Goal: Task Accomplishment & Management: Manage account settings

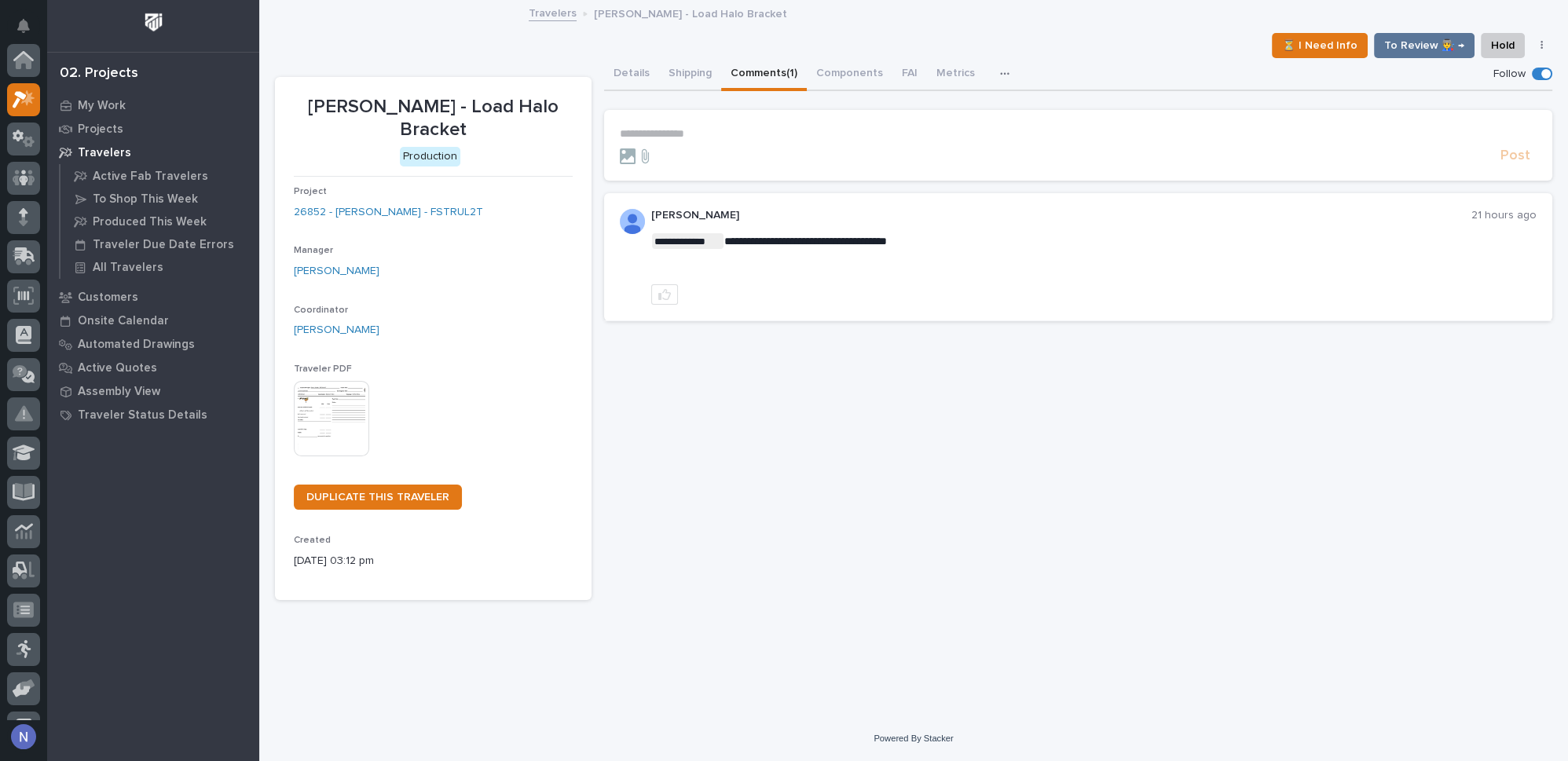
scroll to position [39, 0]
click at [349, 407] on img at bounding box center [332, 418] width 76 height 76
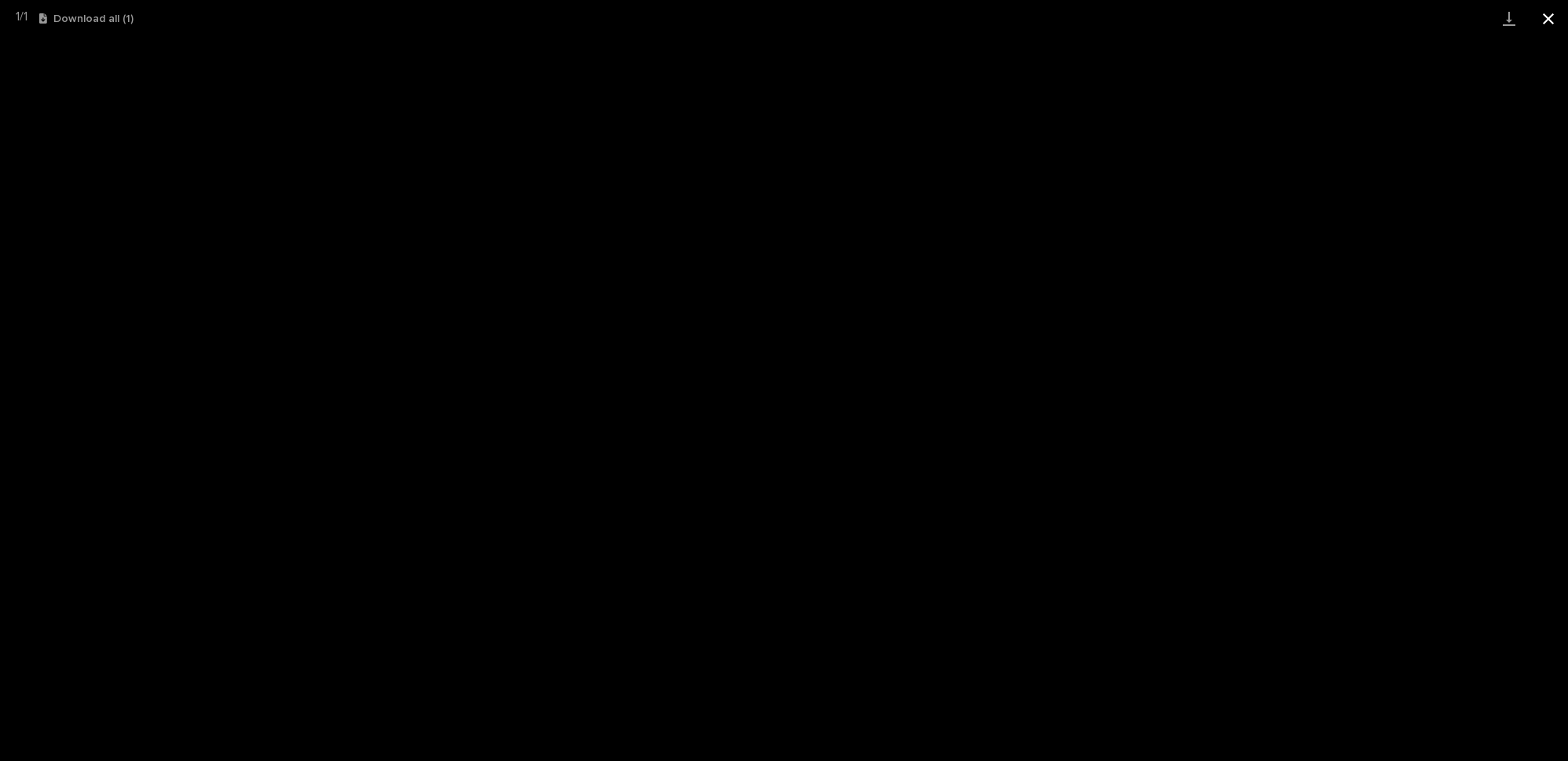
click at [1556, 16] on button "Close gallery" at bounding box center [1548, 18] width 40 height 37
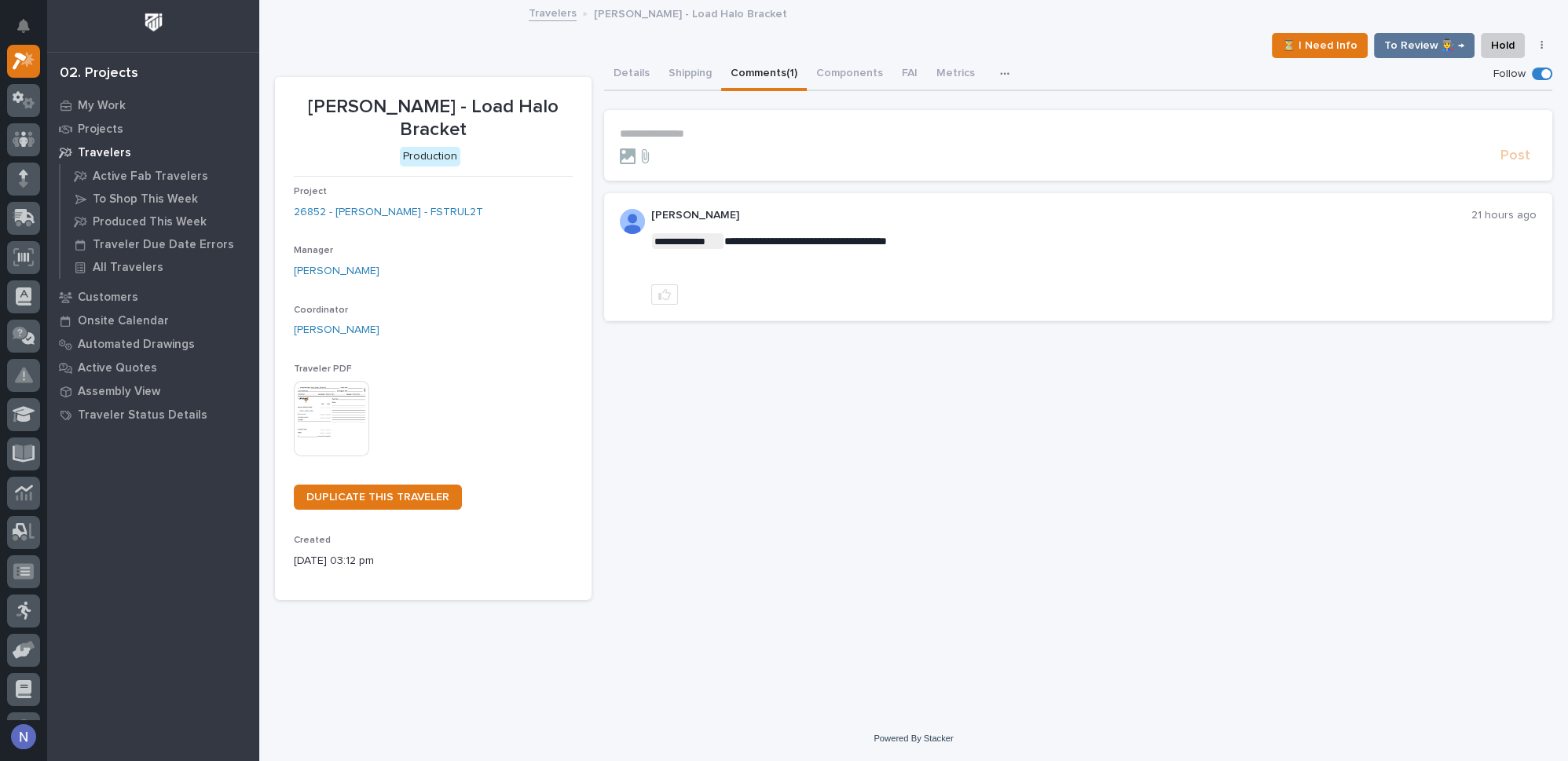
click at [317, 413] on img at bounding box center [332, 418] width 76 height 76
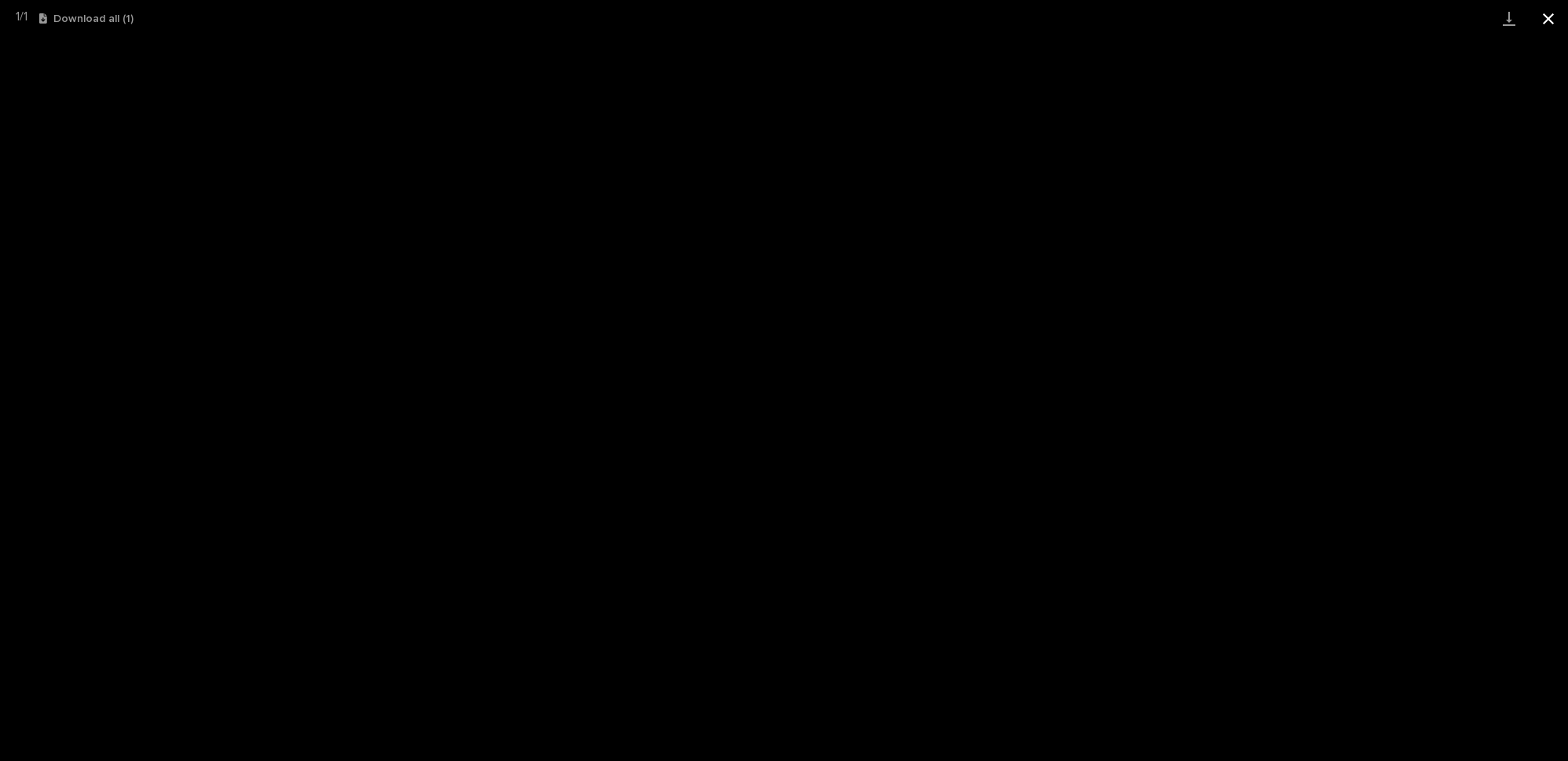
click at [1544, 13] on button "Close gallery" at bounding box center [1548, 18] width 40 height 37
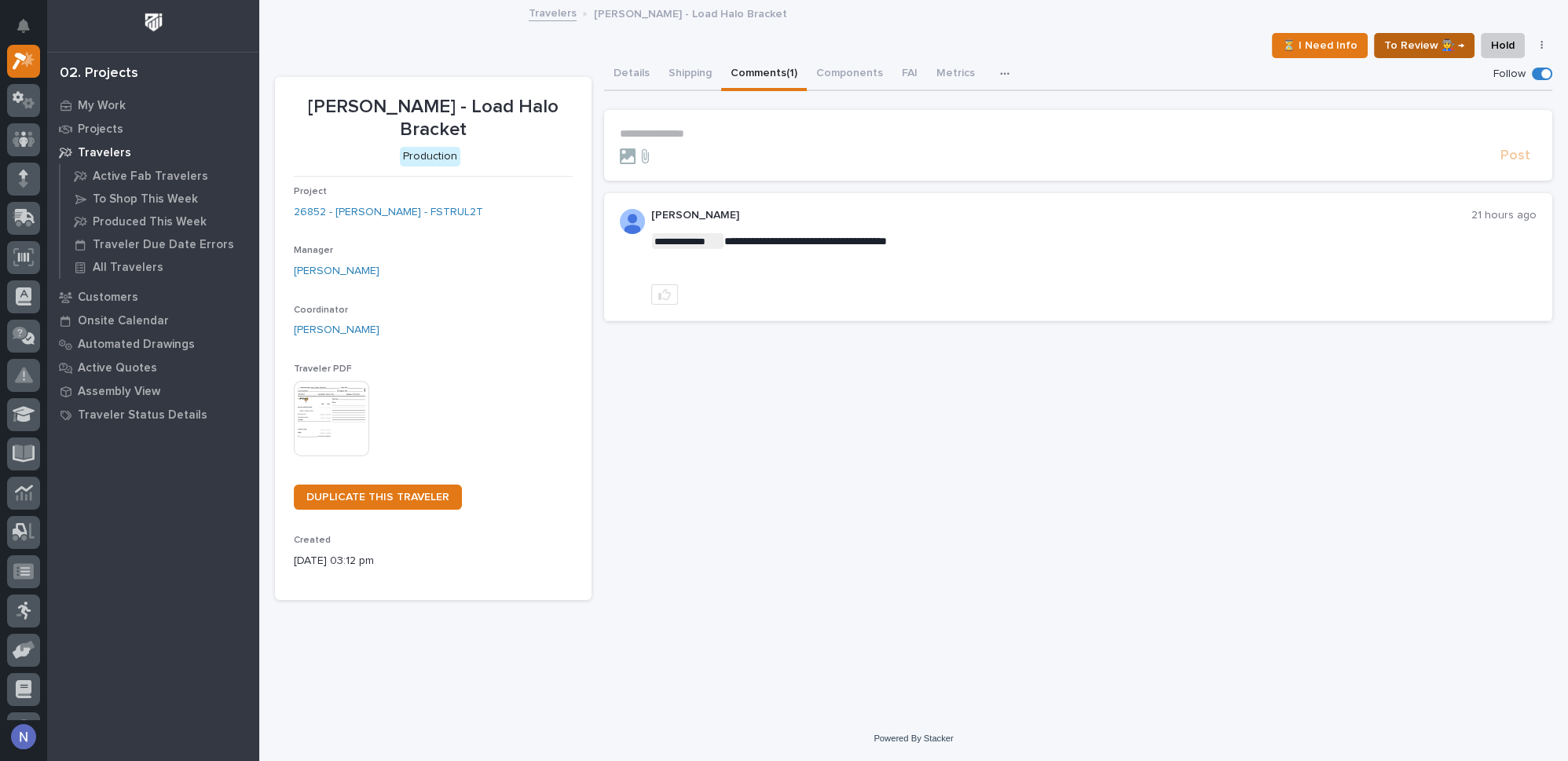
click at [1423, 44] on span "To Review 👨‍🏭 →" at bounding box center [1424, 45] width 80 height 18
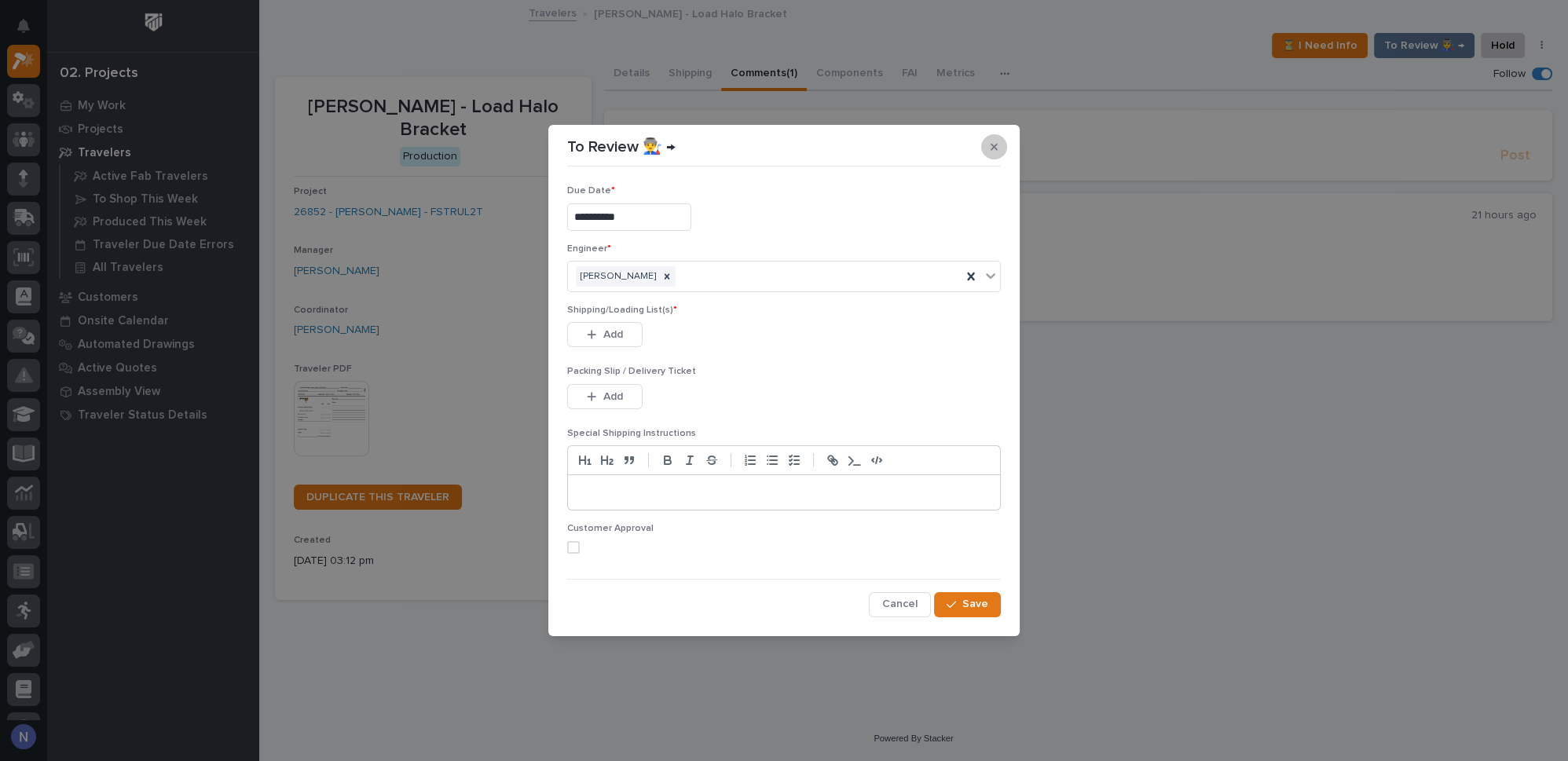
click at [995, 149] on icon "button" at bounding box center [994, 147] width 7 height 11
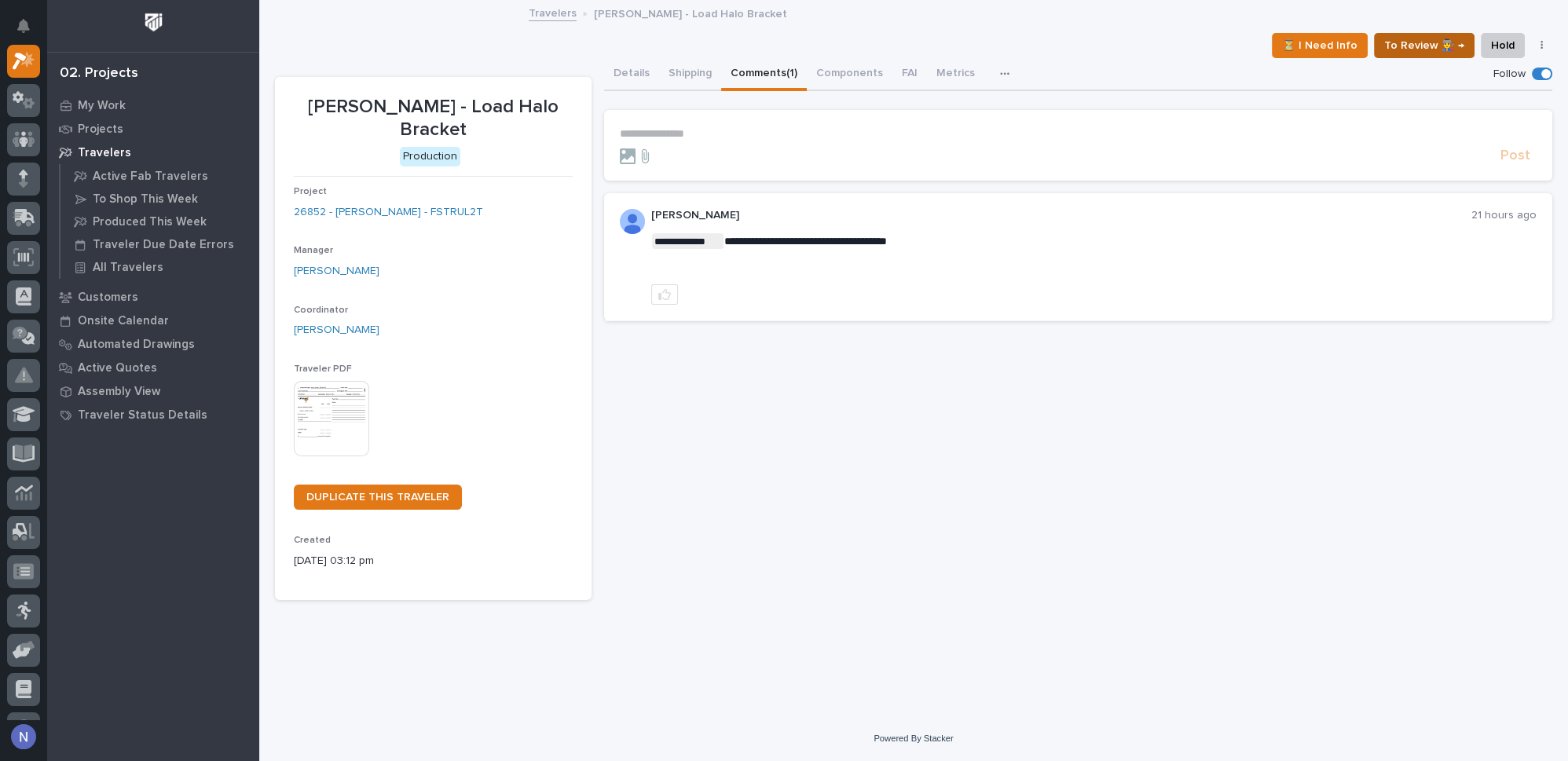
click at [1424, 40] on span "To Review 👨‍🏭 →" at bounding box center [1424, 45] width 80 height 18
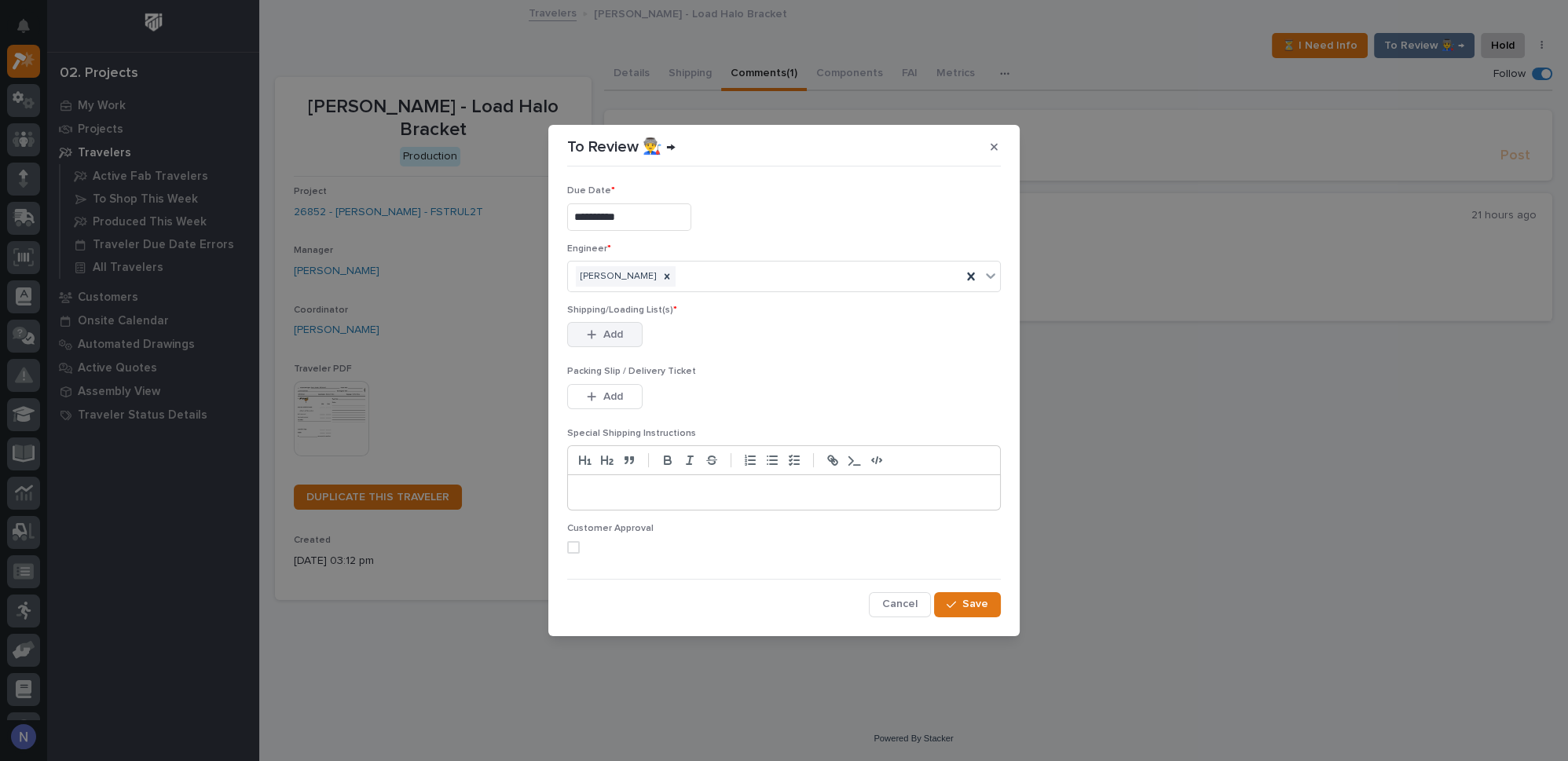
click at [605, 330] on span "Add" at bounding box center [613, 333] width 19 height 14
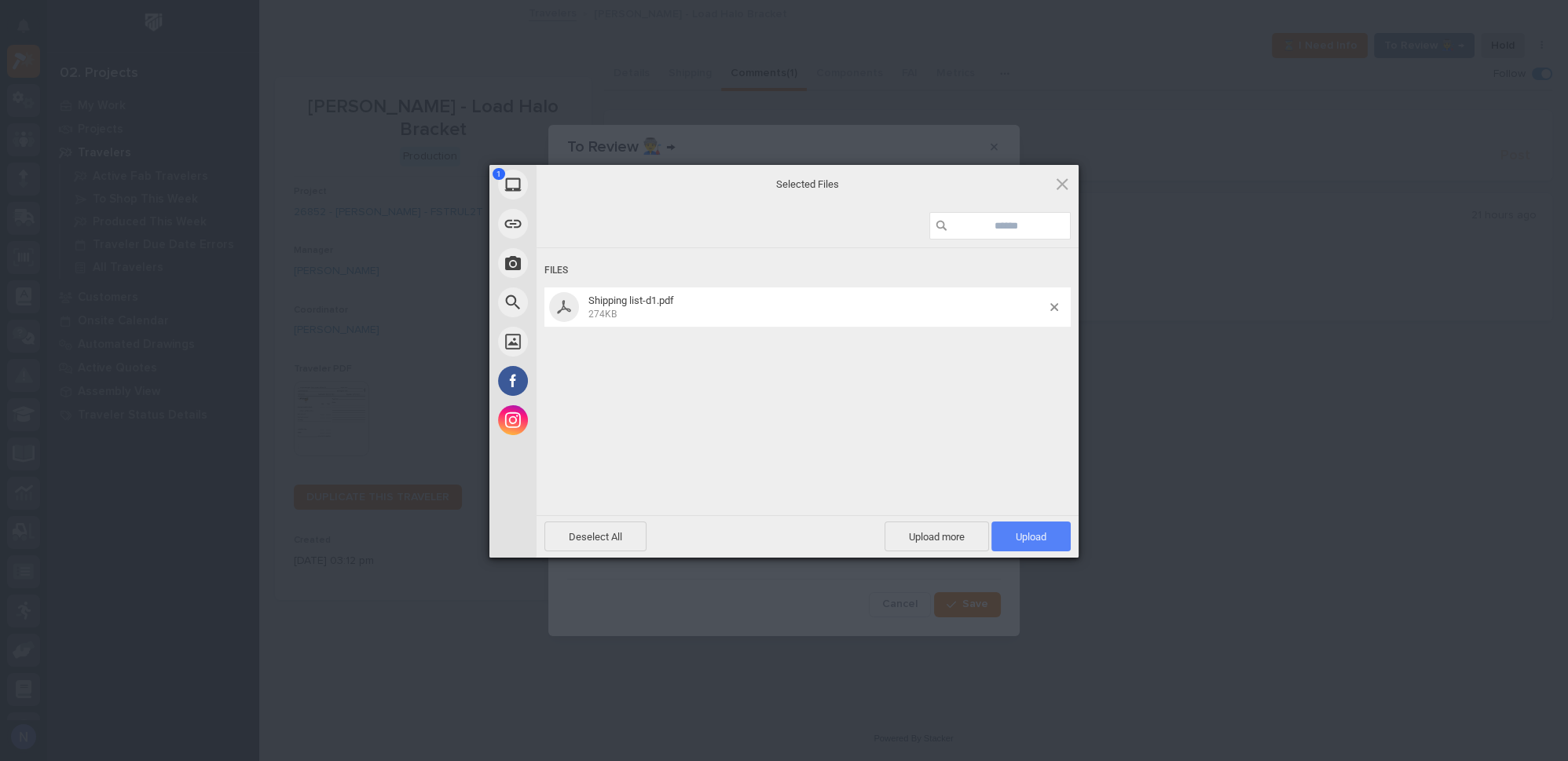
click at [1050, 538] on span "Upload 1" at bounding box center [1031, 536] width 79 height 30
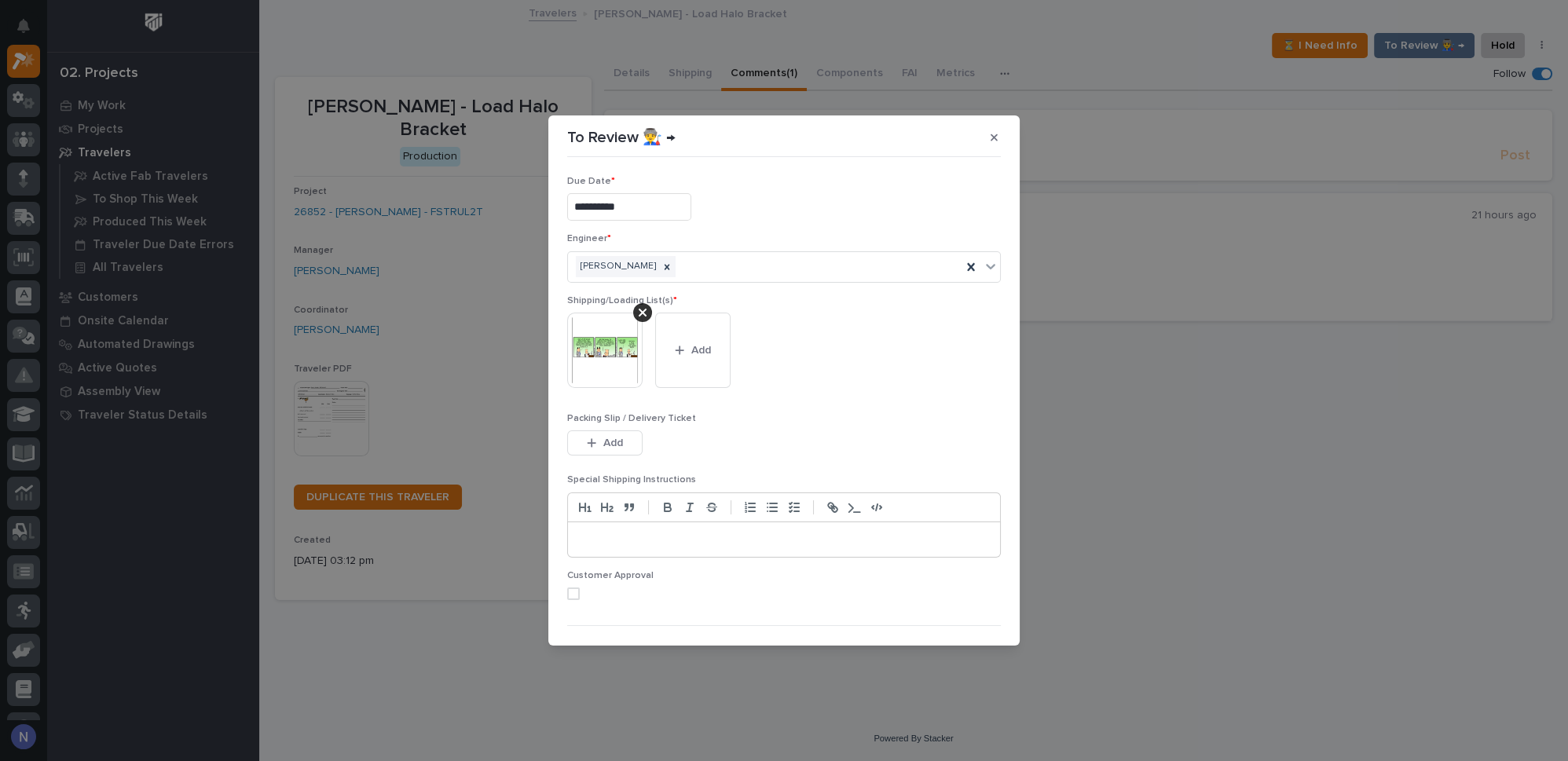
scroll to position [30, 0]
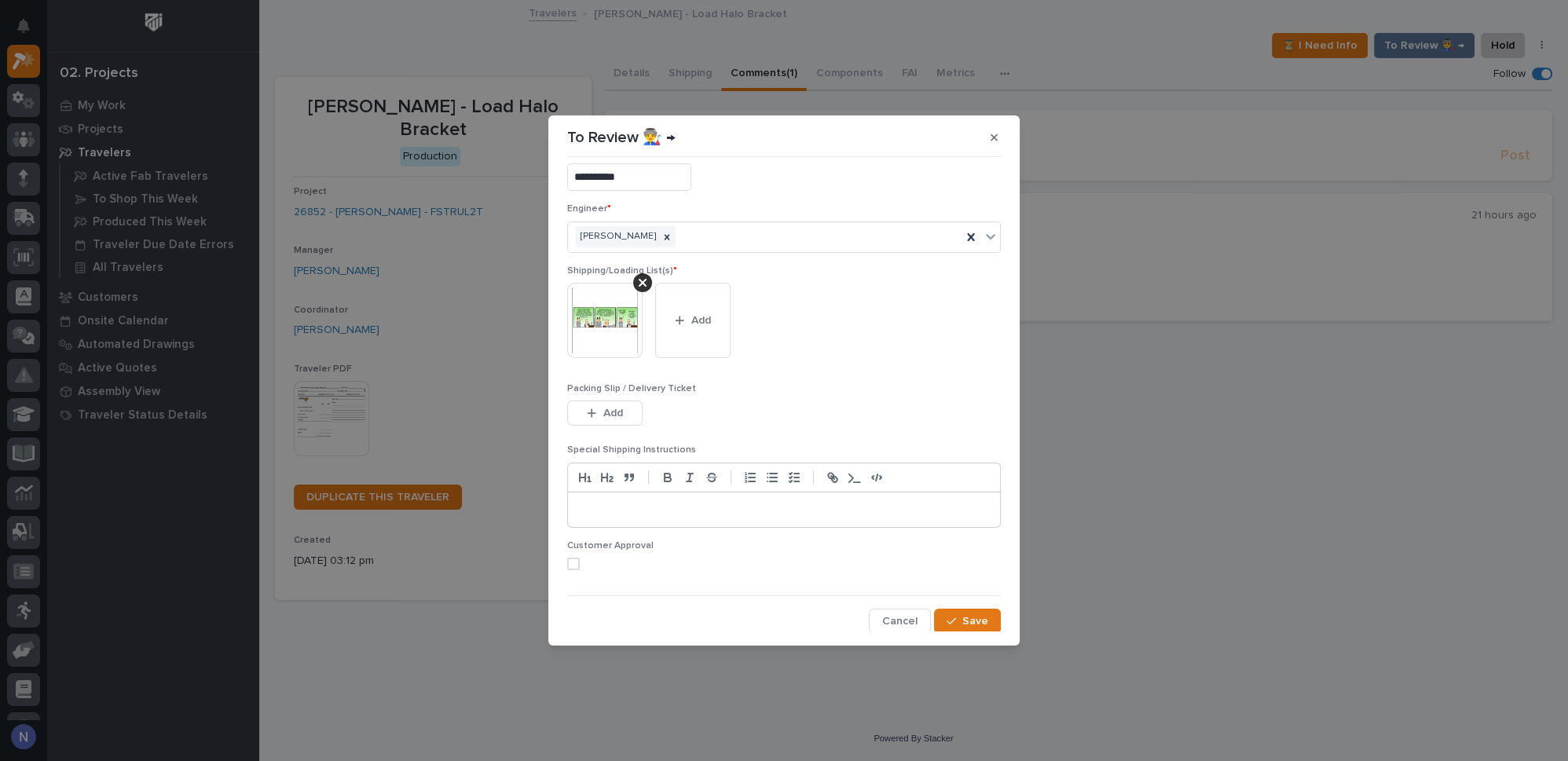
click at [772, 505] on p at bounding box center [784, 509] width 408 height 16
click at [966, 614] on span "Save" at bounding box center [975, 621] width 26 height 14
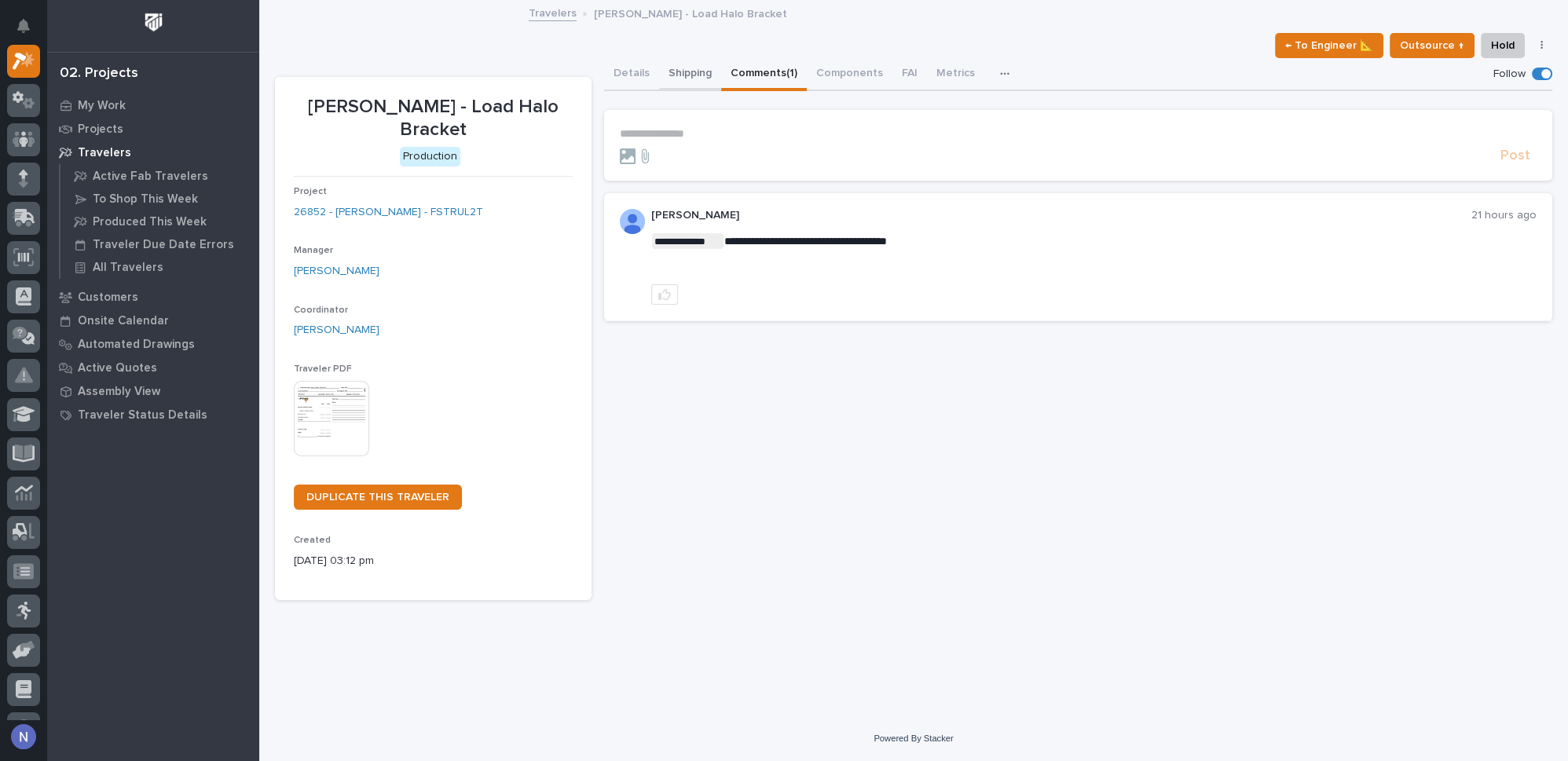
click at [701, 83] on button "Shipping" at bounding box center [689, 75] width 62 height 33
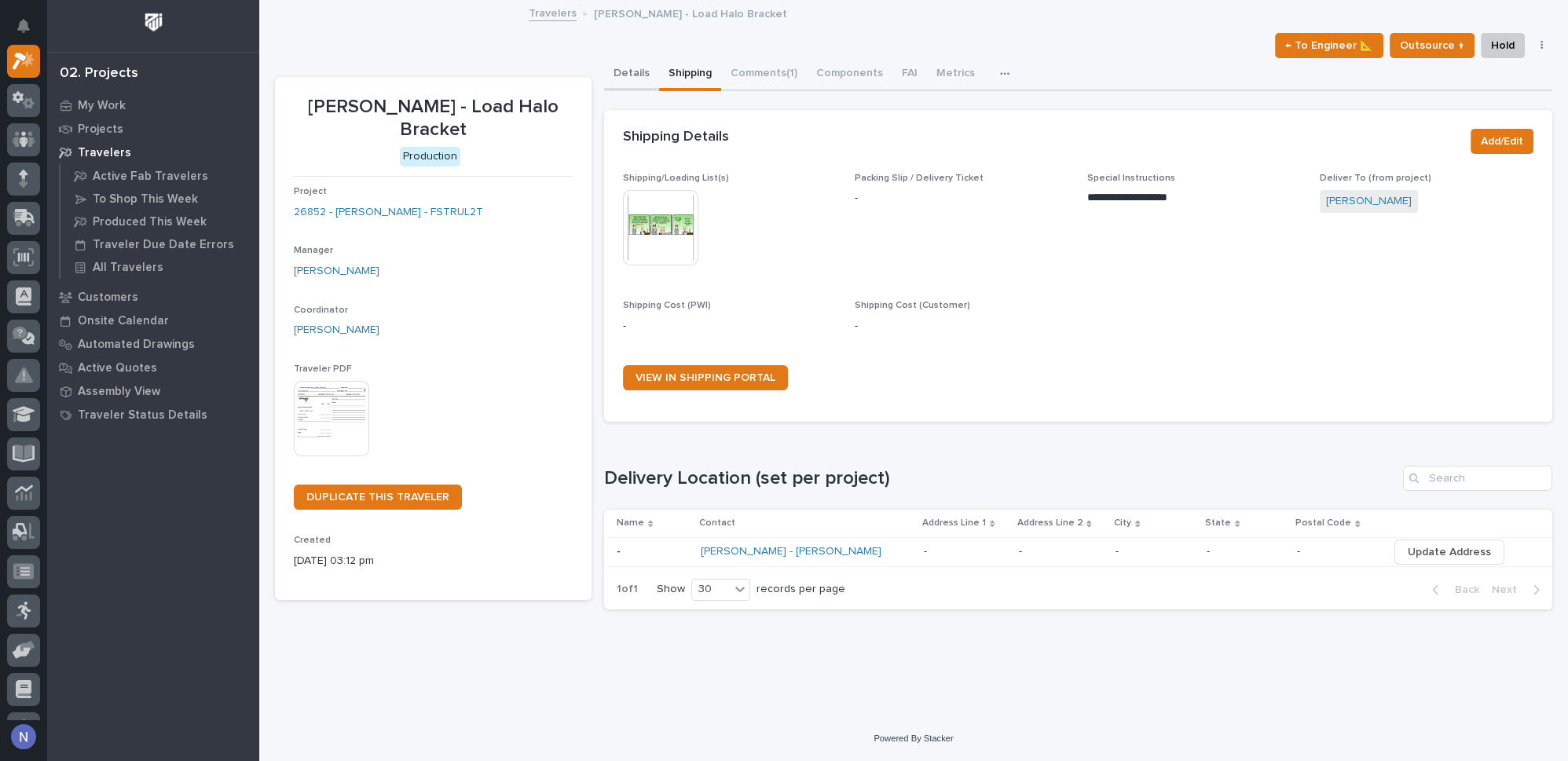
click at [638, 72] on button "Details" at bounding box center [632, 75] width 55 height 33
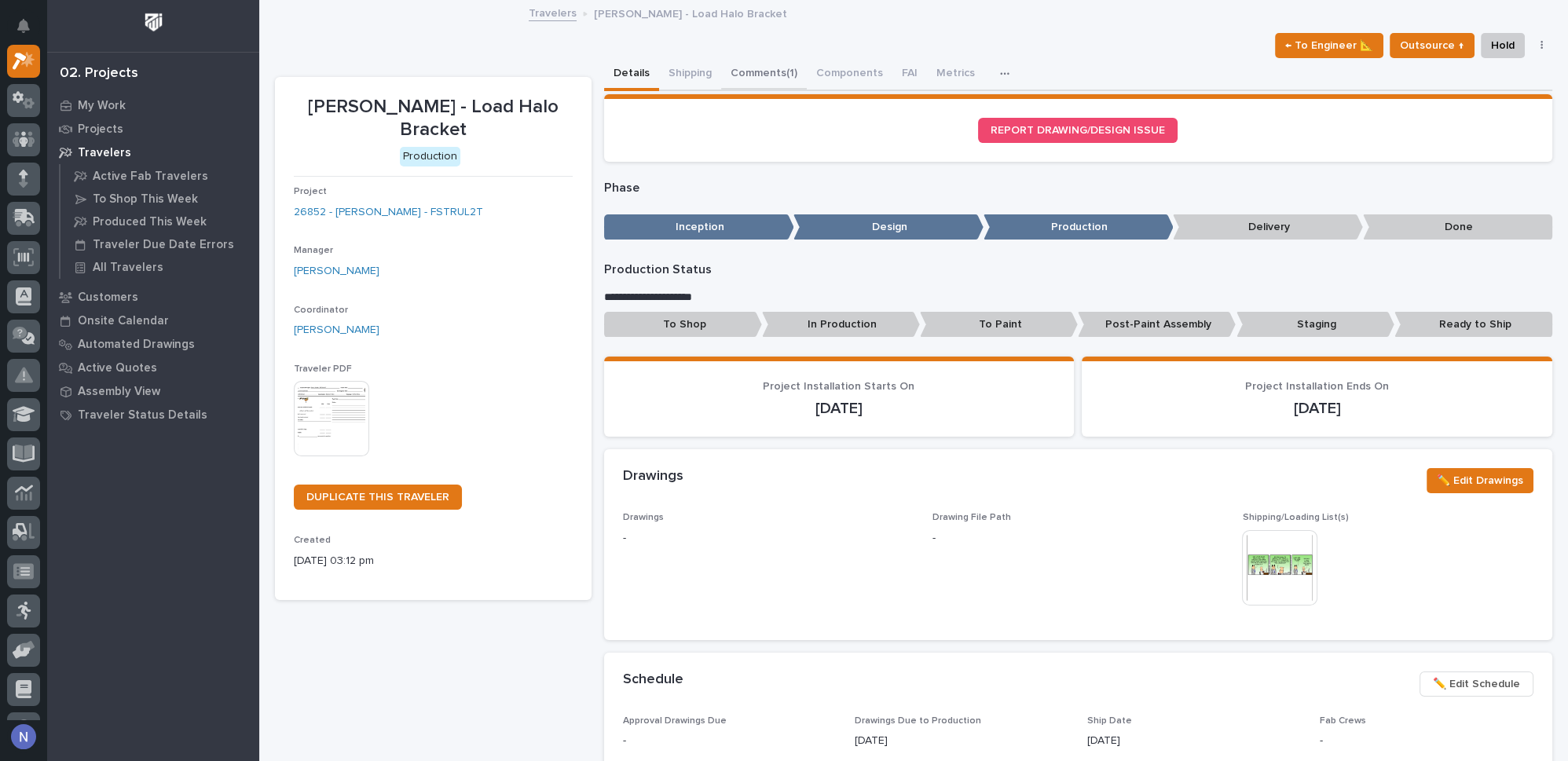
click at [746, 69] on button "Comments (1)" at bounding box center [763, 75] width 86 height 33
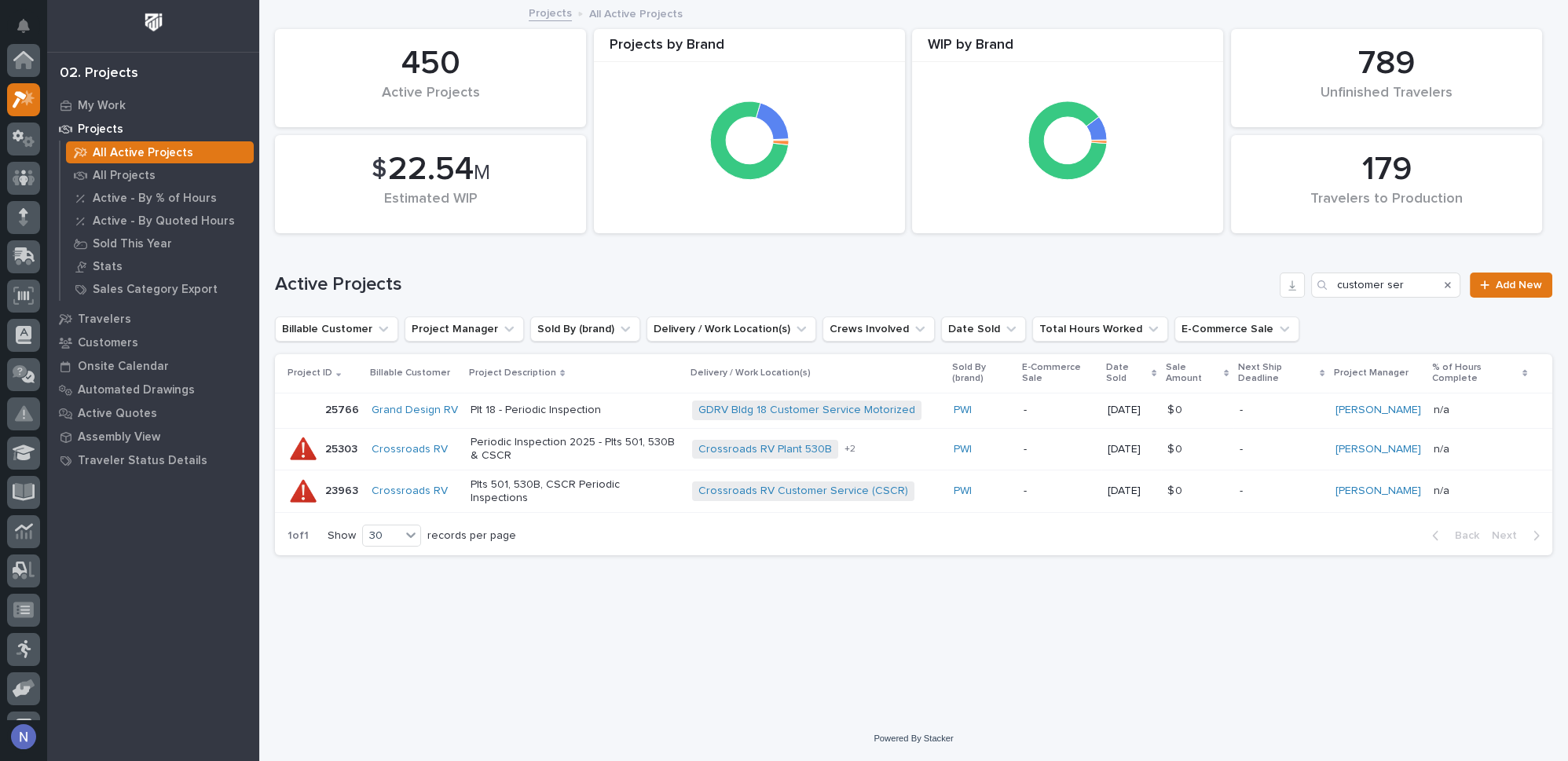
scroll to position [39, 0]
click at [19, 19] on icon "Notifications" at bounding box center [24, 25] width 13 height 14
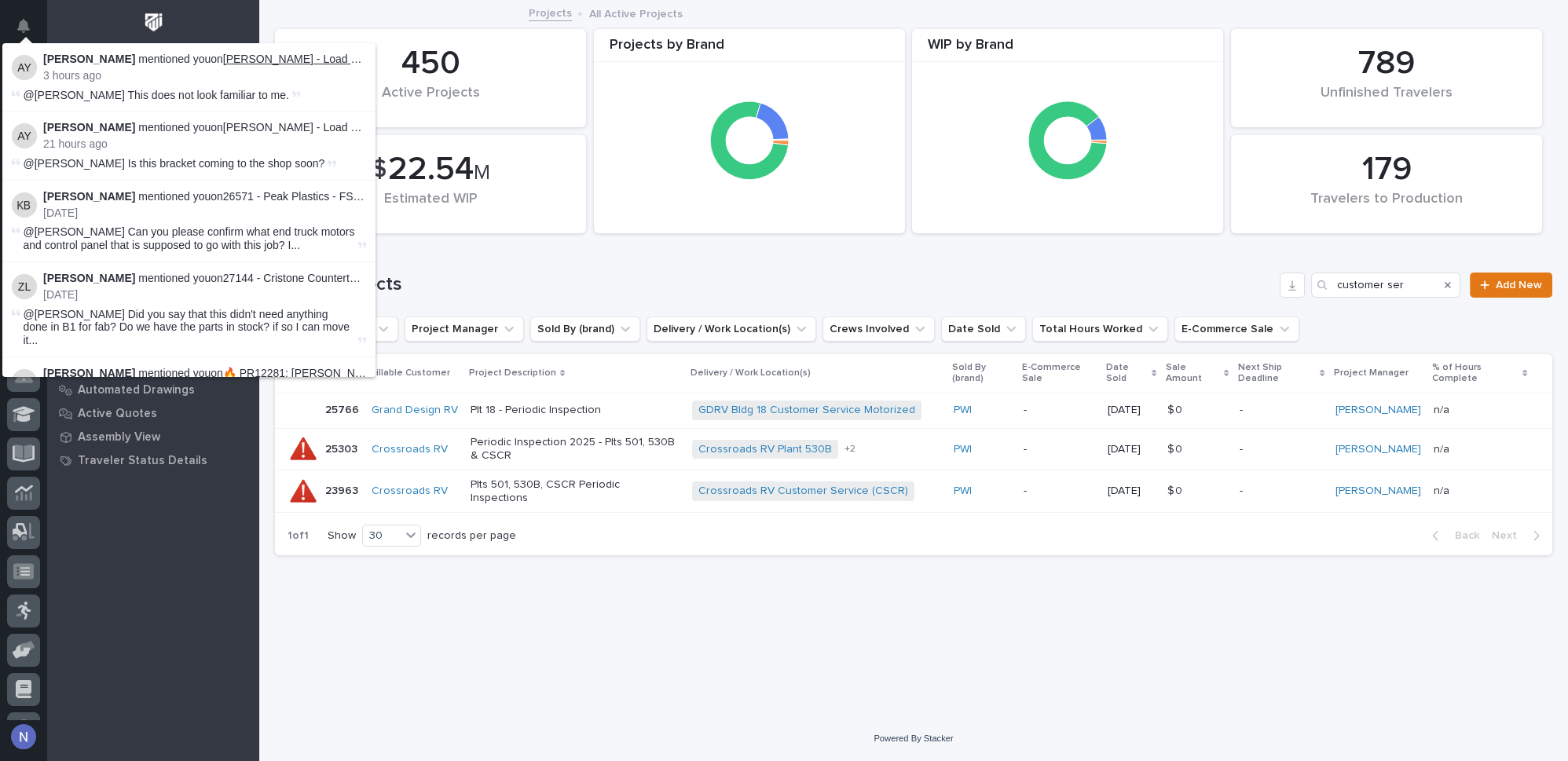
click at [281, 58] on link "[PERSON_NAME] - Load Halo Bracket" at bounding box center [318, 59] width 191 height 13
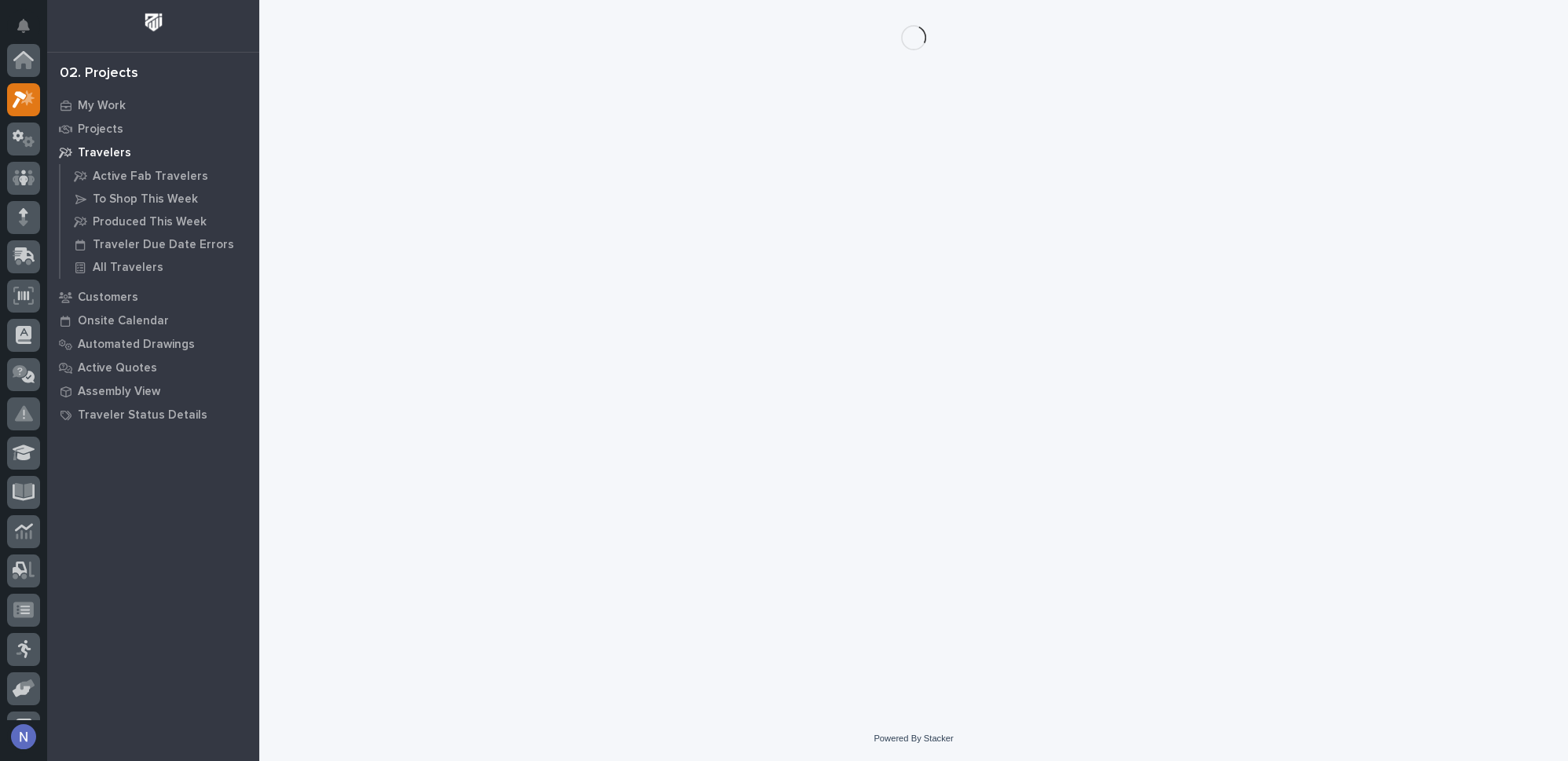
scroll to position [39, 0]
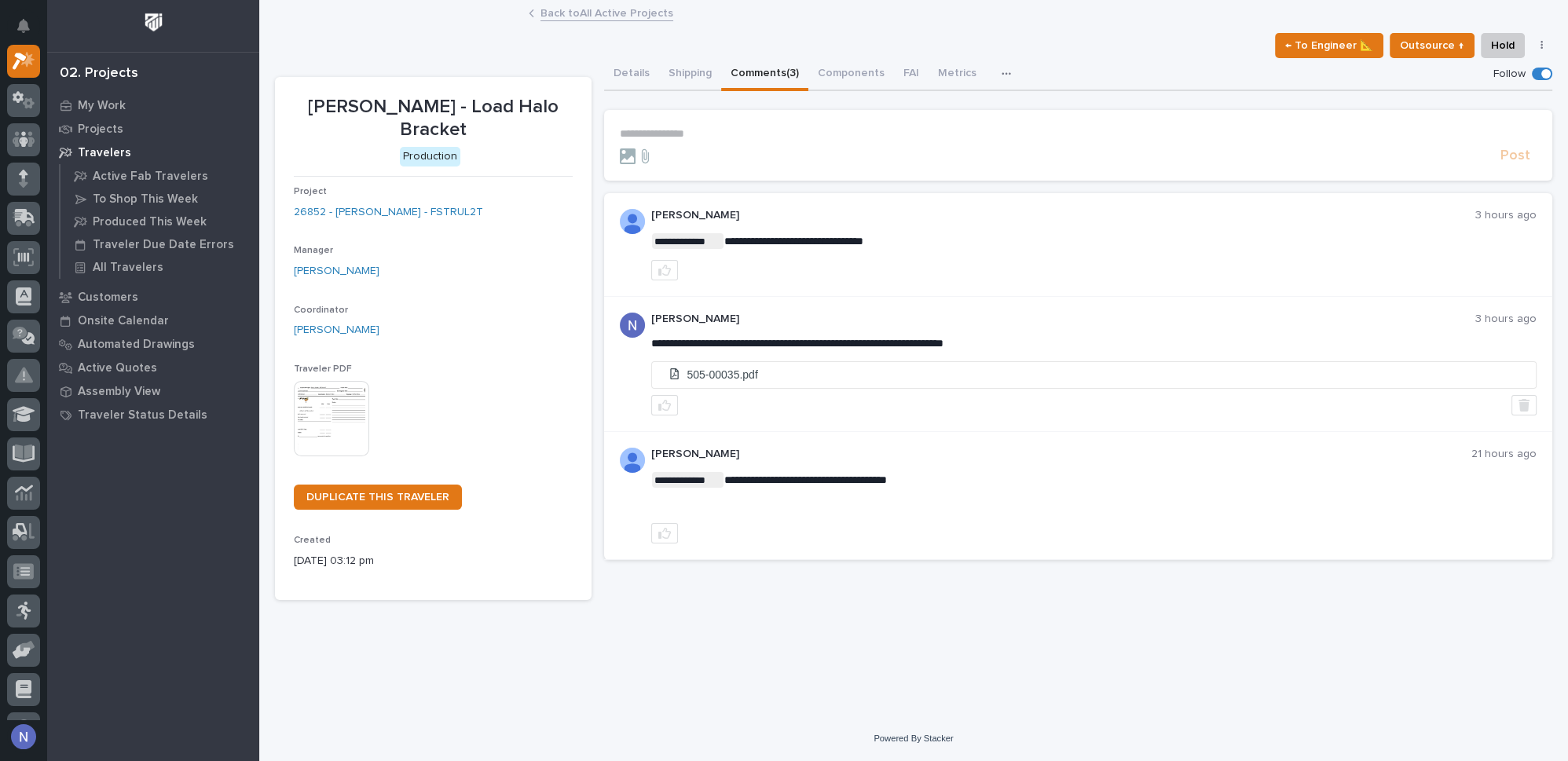
click at [344, 401] on img at bounding box center [332, 418] width 76 height 76
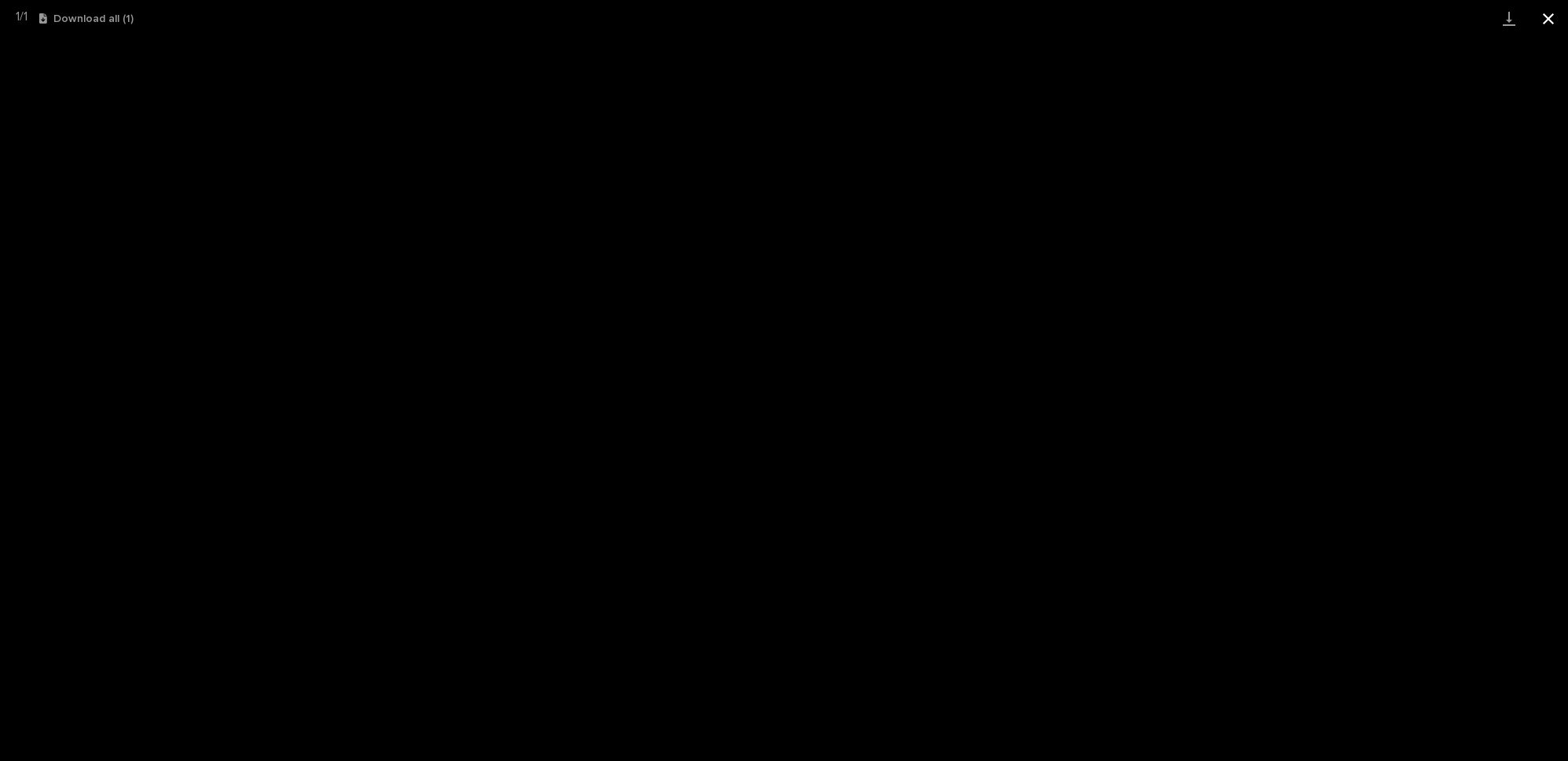
click at [1556, 14] on button "Close gallery" at bounding box center [1548, 18] width 40 height 37
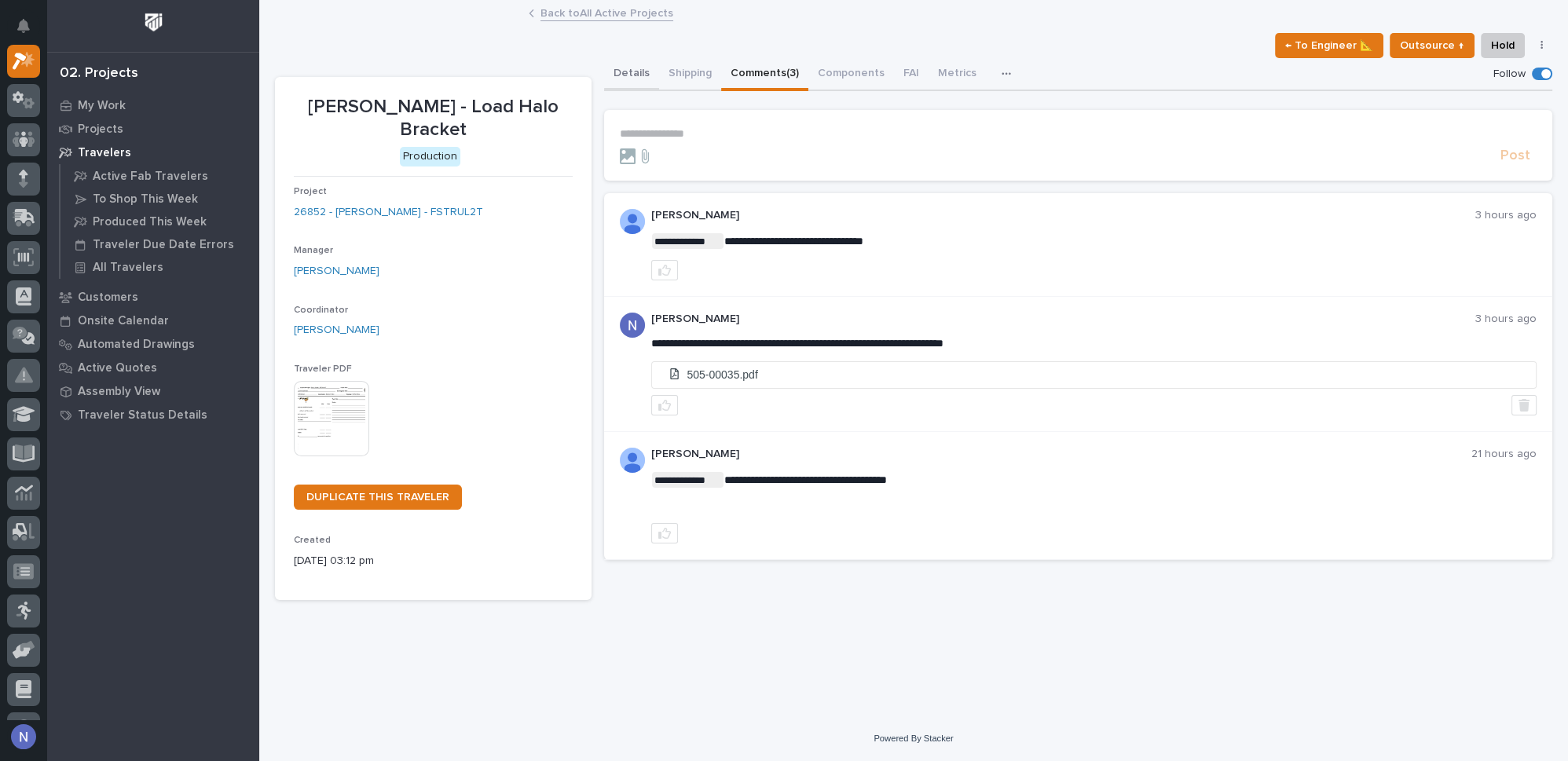
click at [619, 76] on button "Details" at bounding box center [632, 75] width 55 height 33
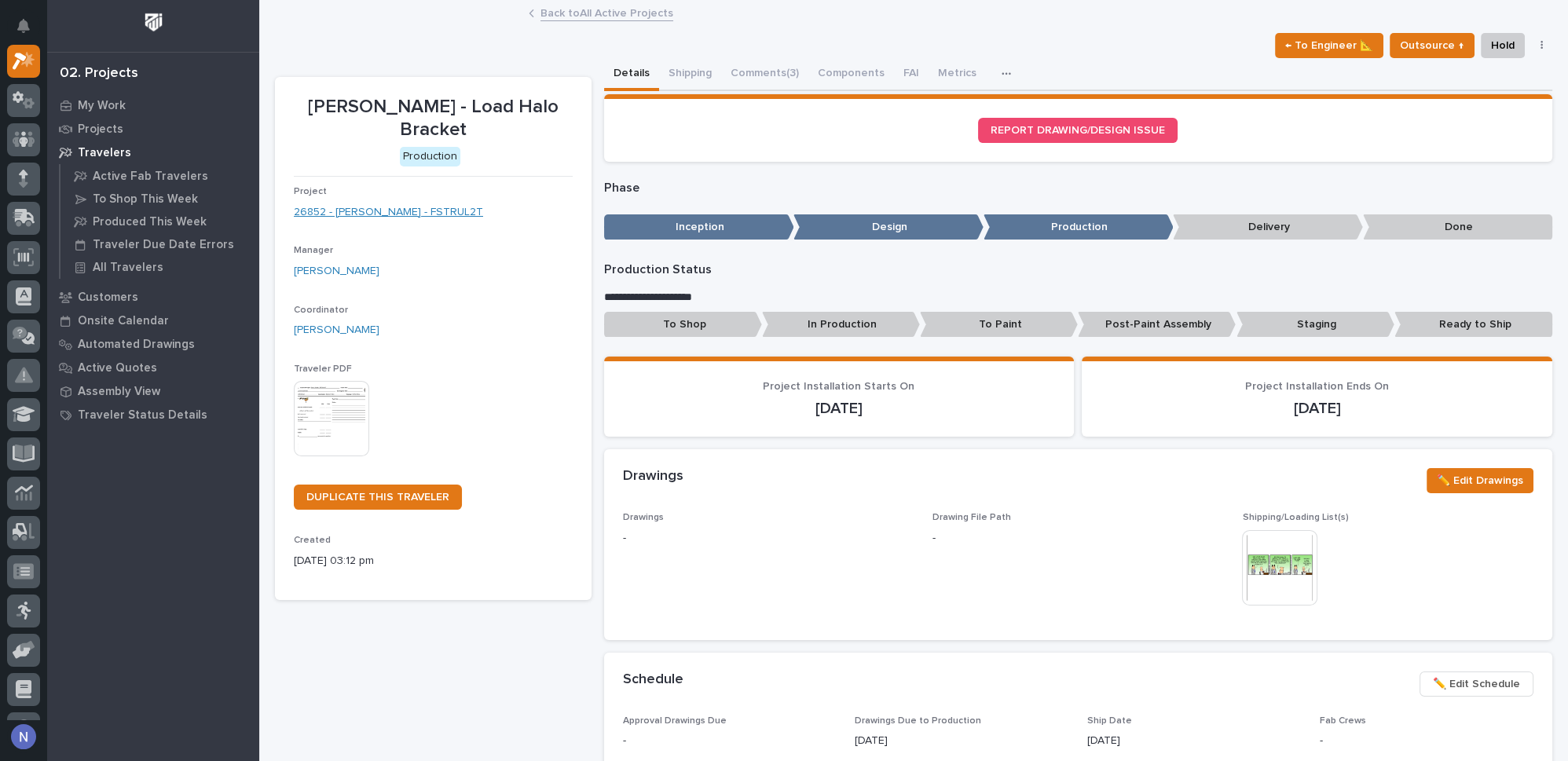
click at [449, 216] on link "26852 - [PERSON_NAME] - FSTRUL2T" at bounding box center [388, 212] width 189 height 17
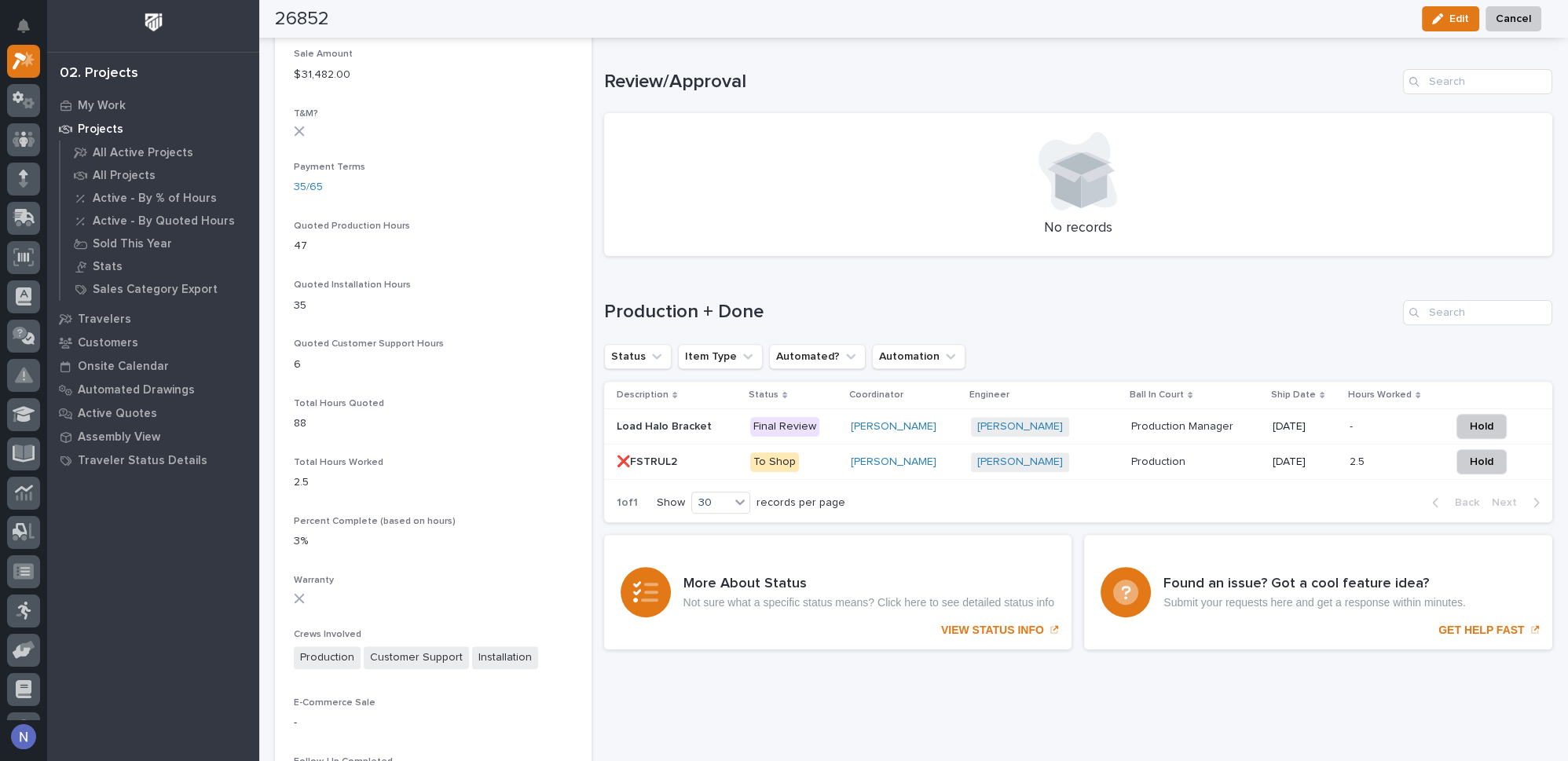
scroll to position [950, 0]
